Goal: Task Accomplishment & Management: Use online tool/utility

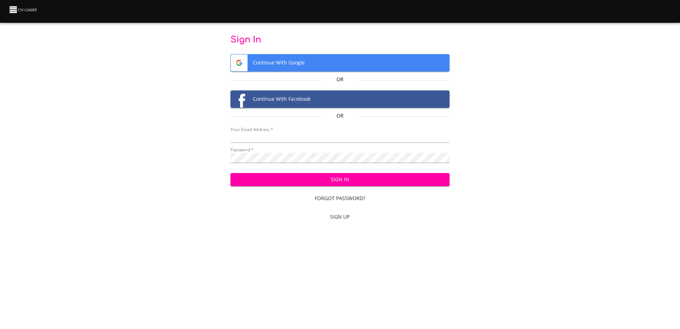
type input "mammothequipment10@gmail.com"
click at [286, 180] on span "Sign In" at bounding box center [340, 179] width 208 height 9
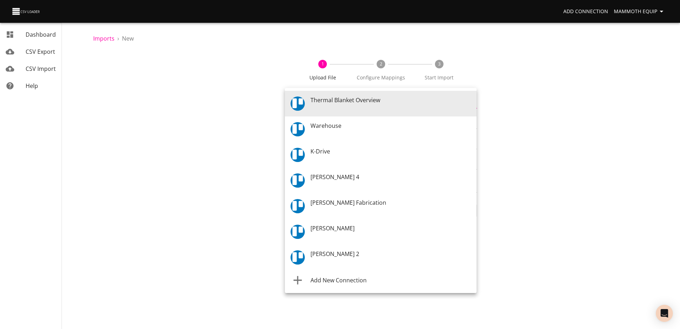
click at [471, 101] on body "Add Connection Mammoth Equip Dashboard CSV Export CSV Import Help Imports › New…" at bounding box center [340, 164] width 680 height 329
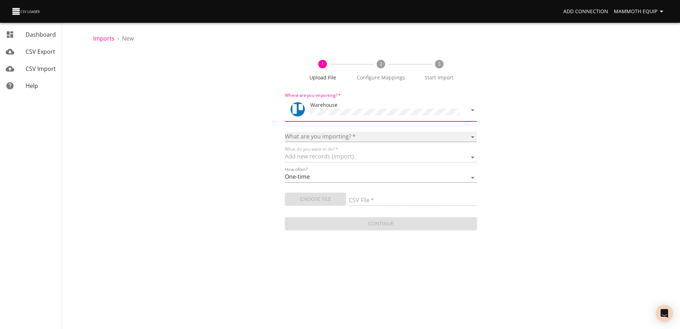
drag, startPoint x: 471, startPoint y: 134, endPoint x: 461, endPoint y: 137, distance: 10.4
click at [471, 134] on select "Boards Cards Checkitems Checklists" at bounding box center [381, 137] width 192 height 10
select select "cards"
click at [285, 132] on select "Boards Cards Checkitems Checklists" at bounding box center [381, 137] width 192 height 10
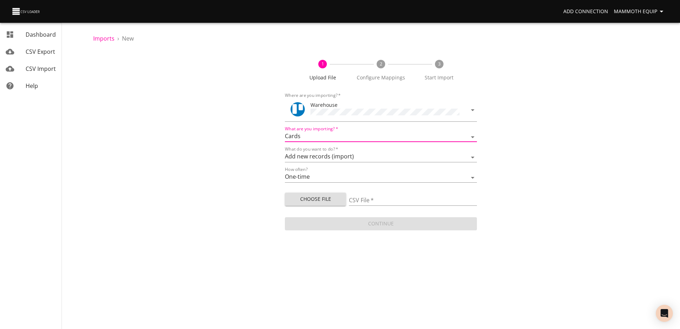
click at [298, 198] on span "Choose File" at bounding box center [316, 199] width 50 height 9
type input "Import1.xlsx"
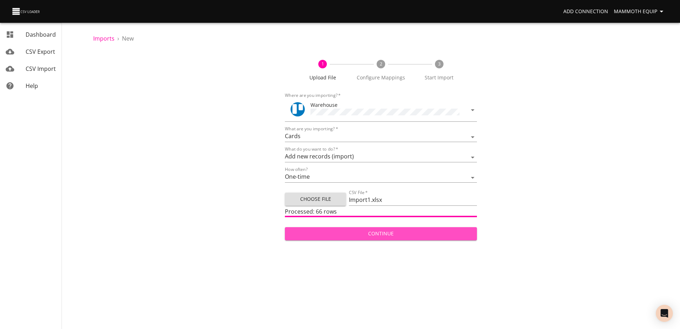
click at [361, 230] on span "Continue" at bounding box center [381, 233] width 180 height 9
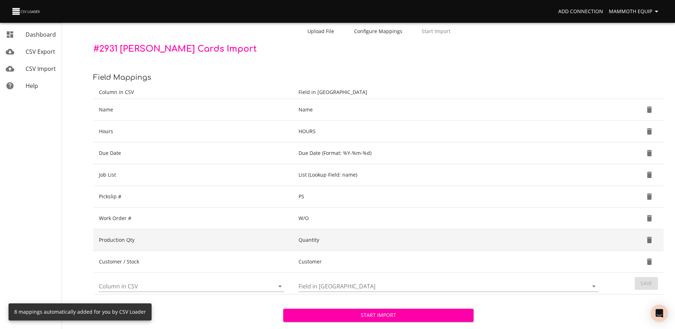
scroll to position [75, 0]
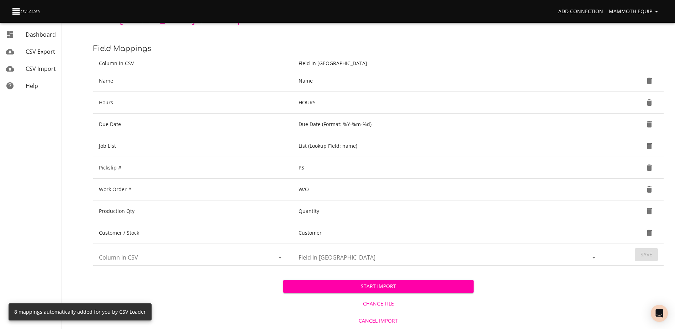
click at [357, 287] on span "Start Import" at bounding box center [378, 286] width 179 height 9
